Goal: Transaction & Acquisition: Purchase product/service

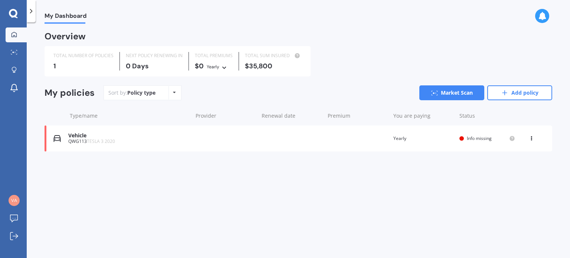
click at [279, 139] on div "Vehicle QWG113 TESLA 3 2020 Renewal date Premium You are paying Yearly Status I…" at bounding box center [299, 138] width 508 height 26
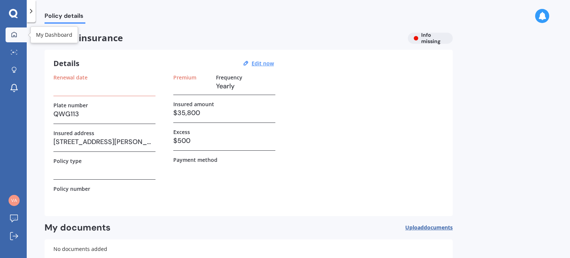
click at [10, 33] on div at bounding box center [14, 35] width 11 height 7
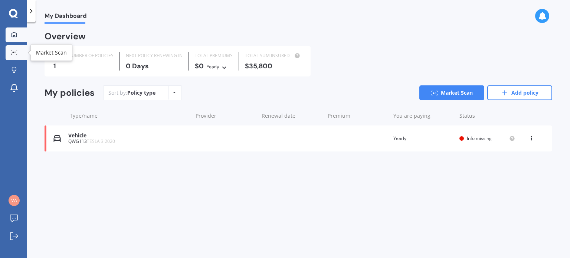
click at [17, 53] on icon at bounding box center [16, 53] width 1 height 1
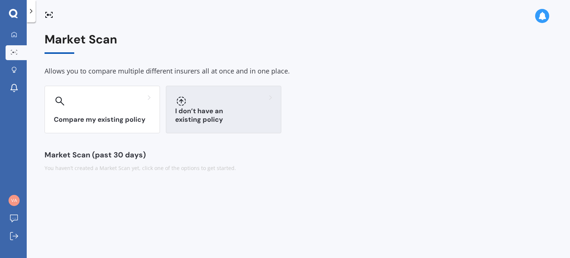
click at [175, 108] on div "I don’t have an existing policy" at bounding box center [223, 109] width 115 height 47
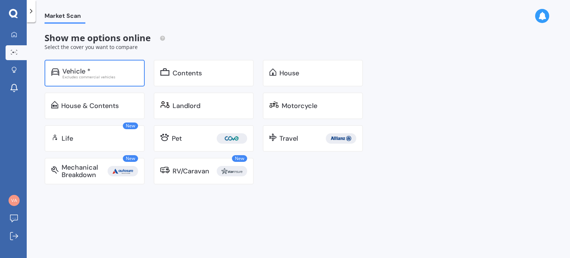
click at [103, 75] on div "Excludes commercial vehicles" at bounding box center [100, 77] width 76 height 4
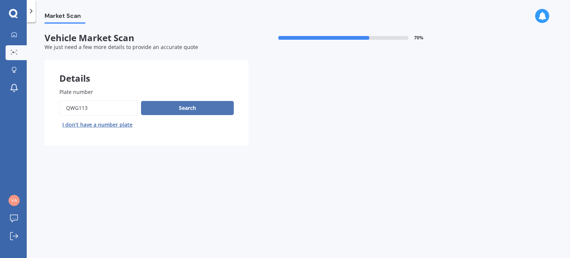
click at [172, 107] on button "Search" at bounding box center [187, 108] width 93 height 14
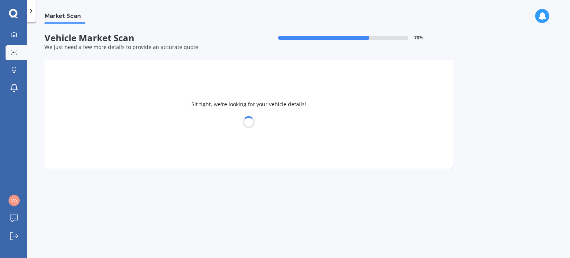
select select "TESLA"
select select "3"
select select "12"
select select "04"
select select "1992"
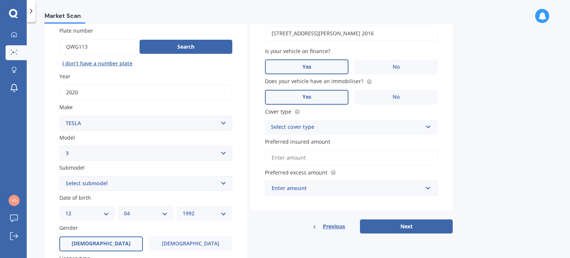
scroll to position [74, 0]
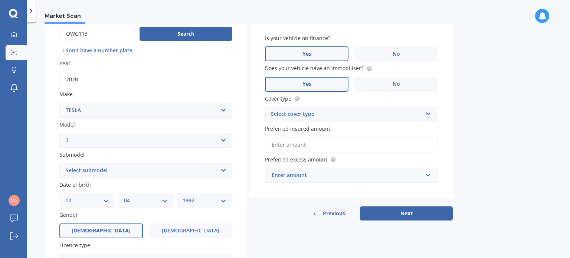
click at [292, 112] on div "Select cover type" at bounding box center [346, 114] width 151 height 9
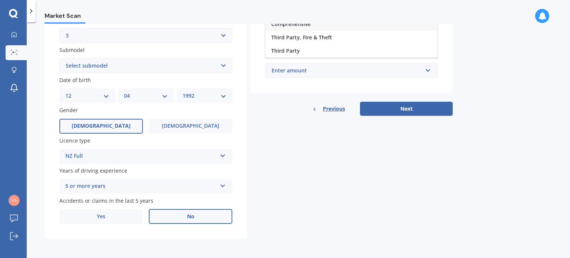
click at [291, 160] on div "Details Plate number Search I don’t have a number plate Year 2020 Make Select m…" at bounding box center [249, 60] width 408 height 358
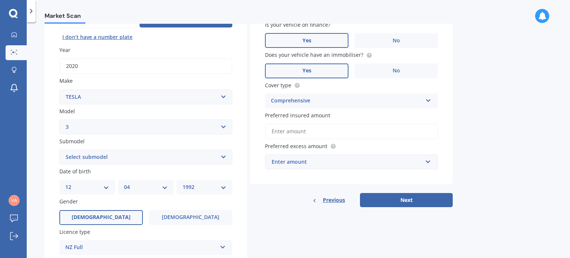
scroll to position [30, 0]
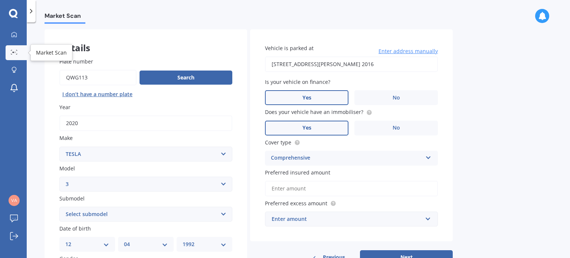
click at [16, 53] on icon at bounding box center [14, 52] width 7 height 5
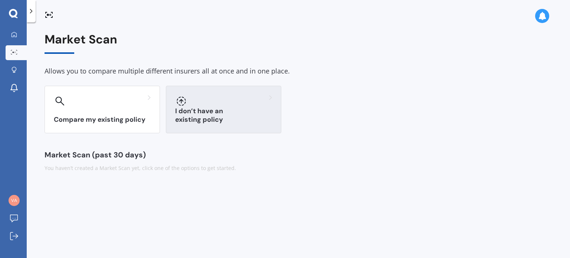
click at [221, 112] on div "I don’t have an existing policy" at bounding box center [223, 109] width 115 height 47
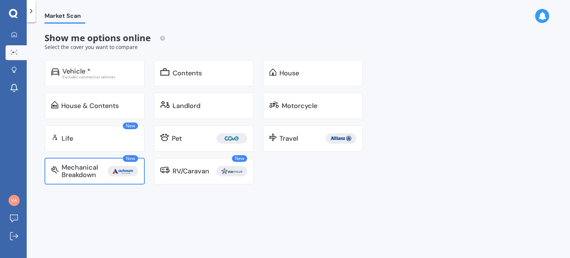
click at [91, 170] on div "Mechanical Breakdown" at bounding box center [85, 171] width 46 height 15
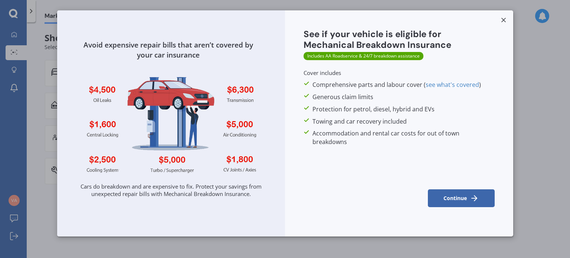
click at [449, 197] on button "Continue" at bounding box center [460, 198] width 67 height 18
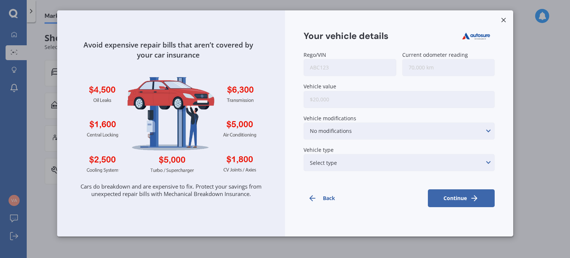
click at [351, 69] on input "Rego/VIN" at bounding box center [350, 67] width 92 height 17
type input "qwg113"
type input "58,713"
type input "$35,000"
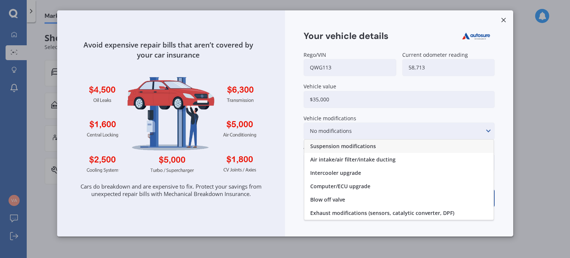
click at [294, 160] on div "Your vehicle details Rego/VIN qwg113 Current odometer reading 58,713 Vehicle va…" at bounding box center [399, 117] width 228 height 215
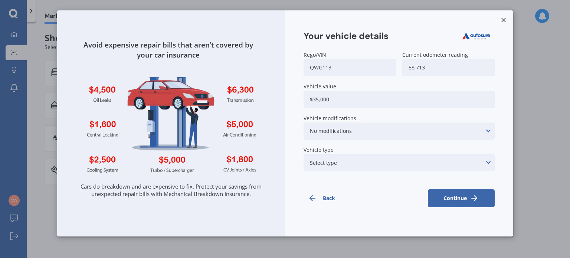
click at [350, 161] on div "Select type None of the below Electric Hybrid Turbo/Supercharged or Rotary" at bounding box center [399, 162] width 191 height 17
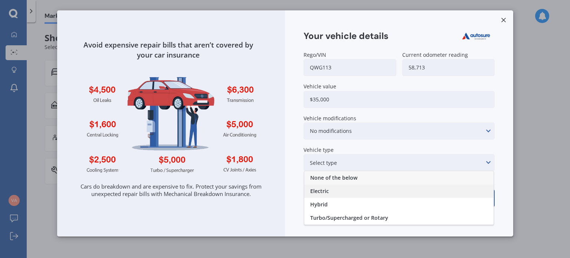
click at [355, 195] on div "Electric" at bounding box center [398, 190] width 189 height 13
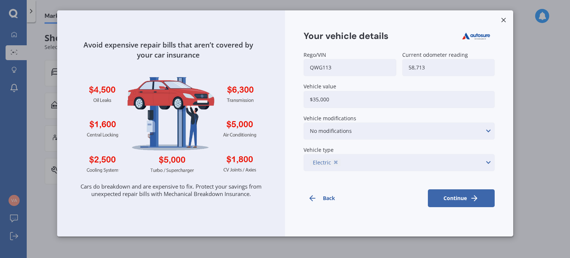
click at [454, 198] on button "Continue" at bounding box center [460, 198] width 67 height 18
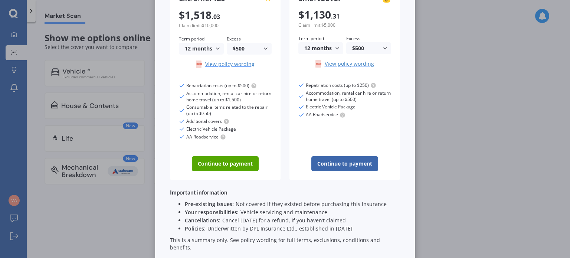
scroll to position [43, 0]
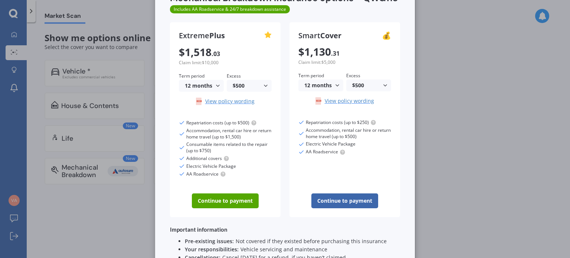
click at [352, 84] on div "$500" at bounding box center [367, 85] width 30 height 5
click at [363, 113] on div "$250" at bounding box center [369, 114] width 44 height 13
click at [363, 87] on div "$250" at bounding box center [367, 85] width 30 height 5
click at [367, 101] on div "$500" at bounding box center [369, 100] width 44 height 13
click at [360, 87] on div "$500" at bounding box center [367, 85] width 30 height 5
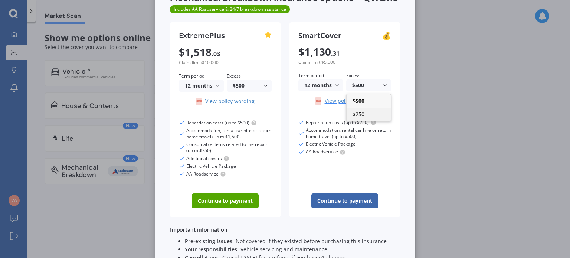
click at [364, 112] on div "$250" at bounding box center [369, 114] width 44 height 13
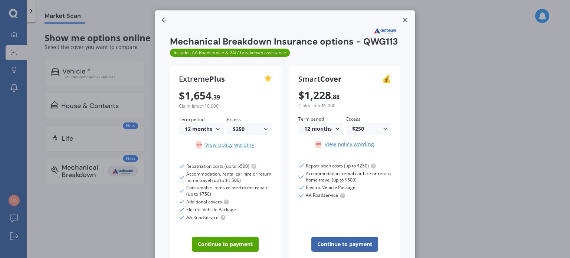
scroll to position [37, 0]
